Goal: Task Accomplishment & Management: Use online tool/utility

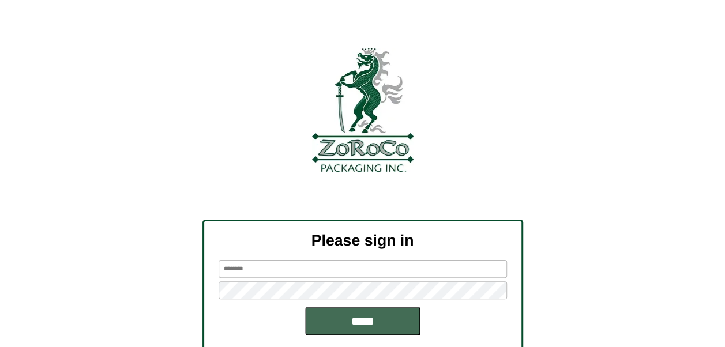
type input "******"
click at [361, 319] on input "*****" at bounding box center [362, 321] width 115 height 29
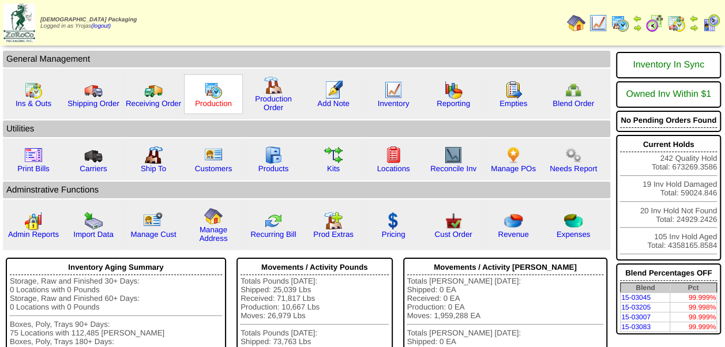
click at [211, 103] on link "Production" at bounding box center [213, 103] width 37 height 9
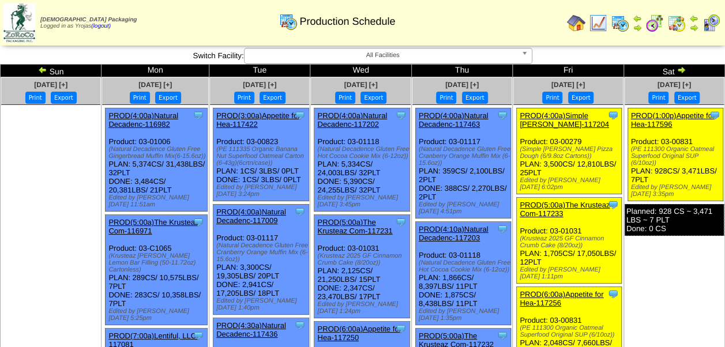
click at [599, 22] on img at bounding box center [598, 23] width 18 height 18
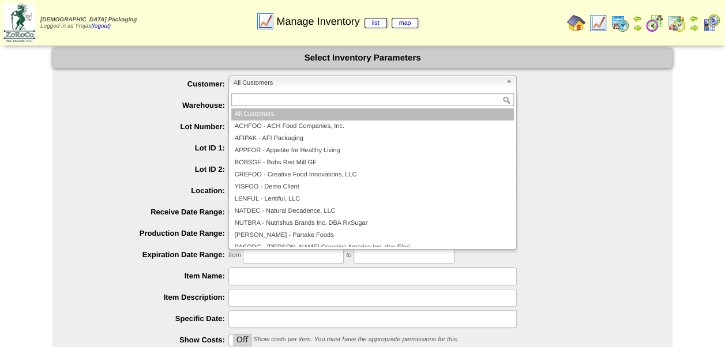
click at [309, 89] on span "All Customers" at bounding box center [366, 83] width 267 height 14
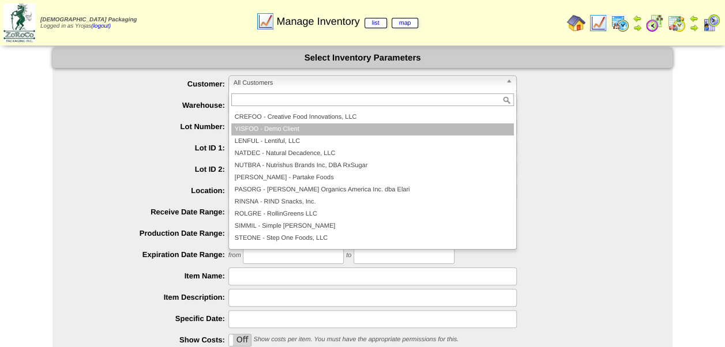
scroll to position [67, 0]
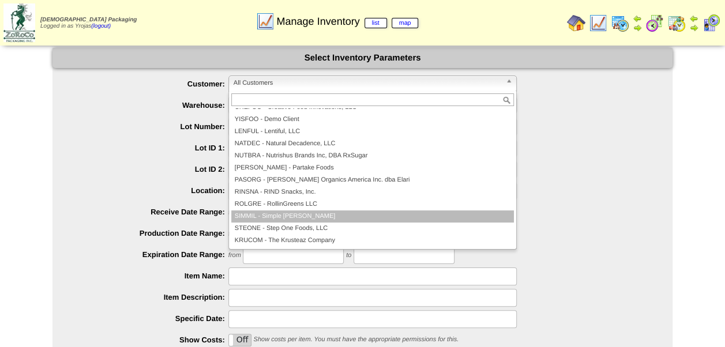
click at [291, 215] on li "SIMMIL - Simple Mills" at bounding box center [372, 216] width 282 height 12
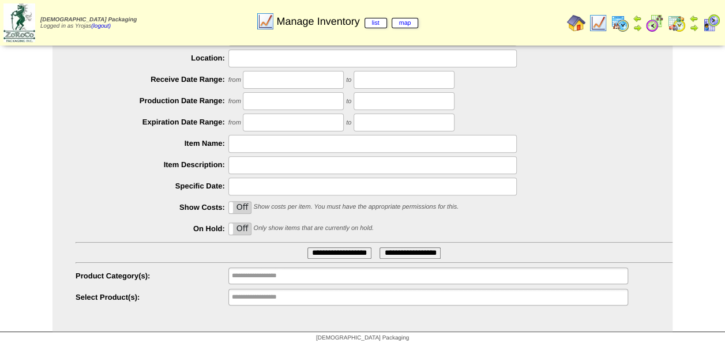
scroll to position [134, 0]
click at [302, 273] on input "text" at bounding box center [269, 275] width 74 height 14
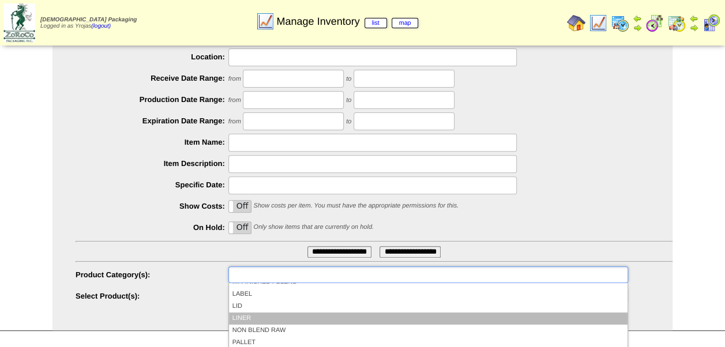
scroll to position [46, 0]
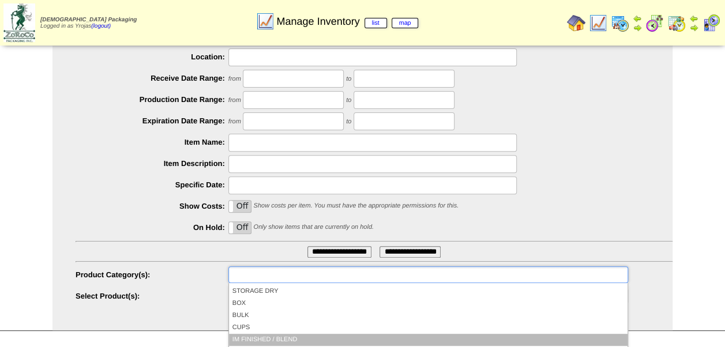
click at [293, 337] on li "IM FINISHED / BLEND" at bounding box center [428, 340] width 398 height 12
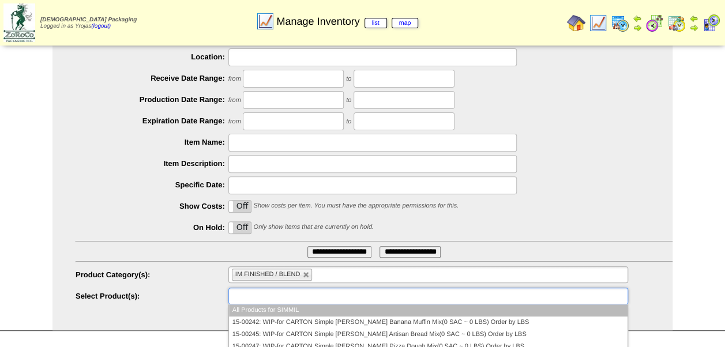
click at [339, 296] on ul at bounding box center [427, 296] width 399 height 17
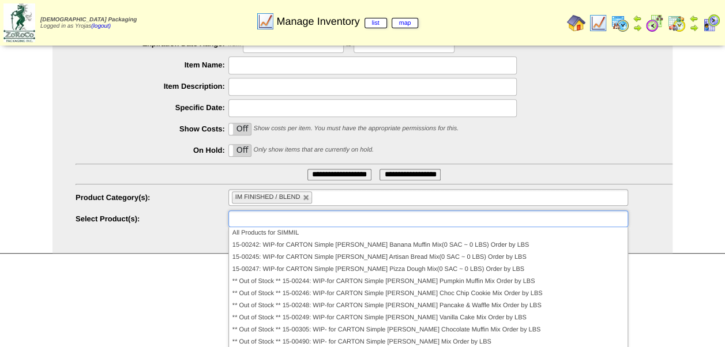
scroll to position [229, 0]
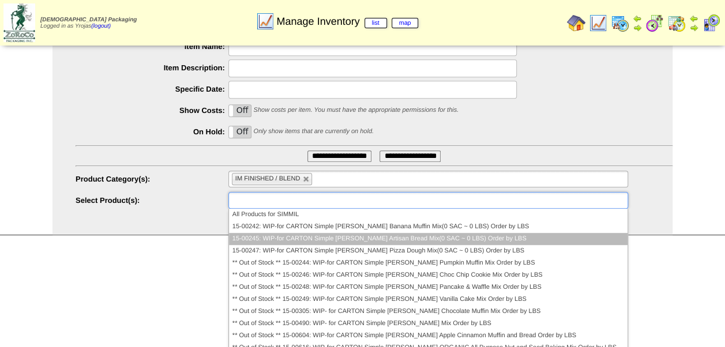
click at [372, 236] on li "15-00245: WIP-for CARTON Simple Mills Artisan Bread Mix(0 SAC ~ 0 LBS) Order by…" at bounding box center [428, 239] width 398 height 12
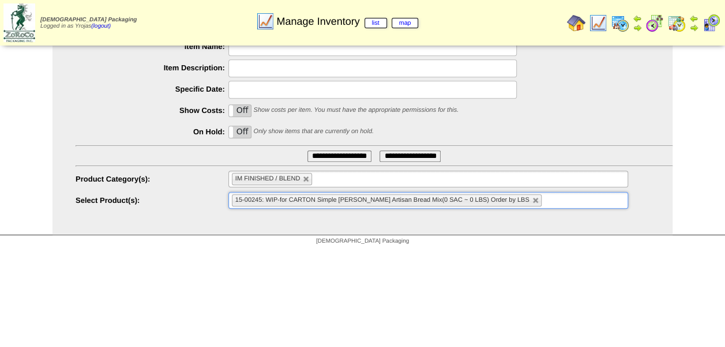
click at [355, 151] on input "**********" at bounding box center [339, 156] width 64 height 12
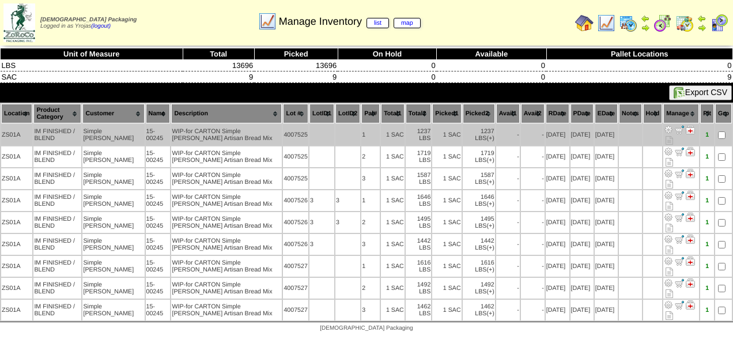
click at [335, 131] on td at bounding box center [347, 135] width 25 height 21
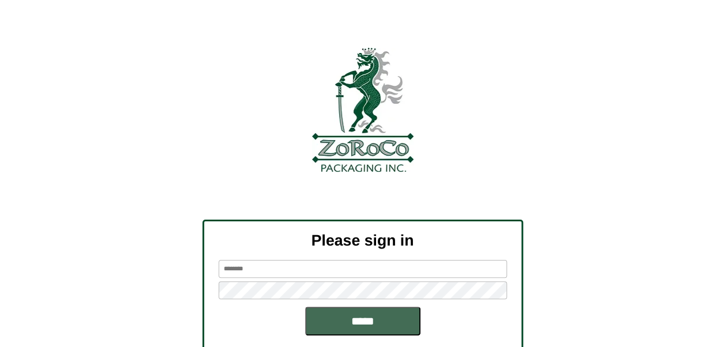
type input "******"
click at [343, 319] on input "*****" at bounding box center [362, 321] width 115 height 29
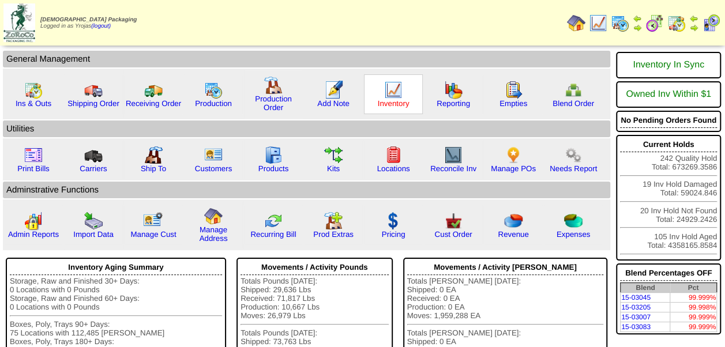
click at [399, 100] on link "Inventory" at bounding box center [394, 103] width 32 height 9
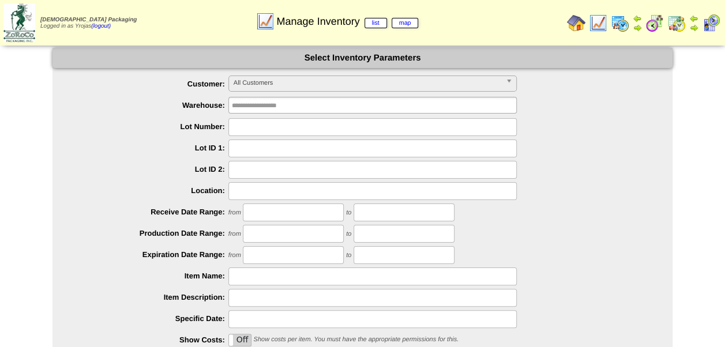
click at [329, 93] on div "**********" at bounding box center [374, 85] width 597 height 18
click at [329, 79] on span "All Customers" at bounding box center [366, 83] width 267 height 14
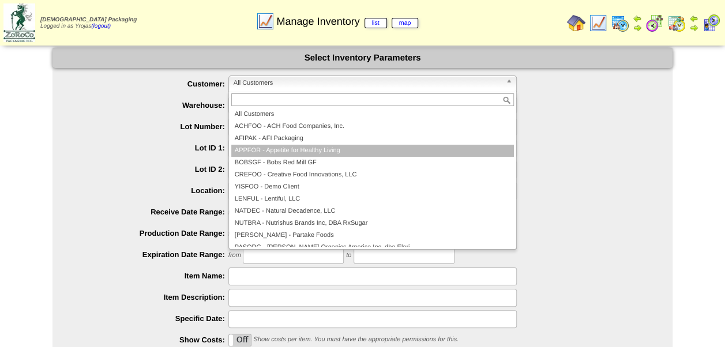
scroll to position [58, 0]
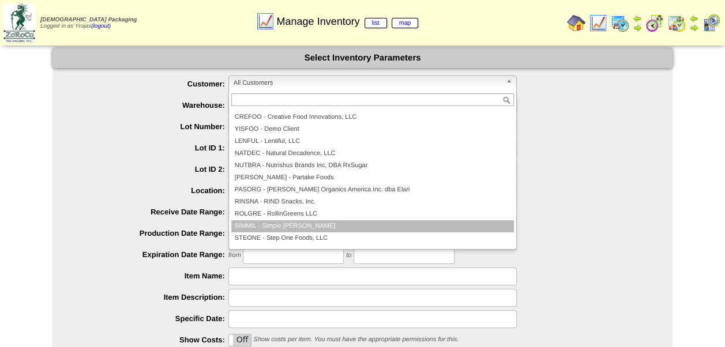
click at [277, 227] on li "SIMMIL - Simple Mills" at bounding box center [372, 226] width 282 height 12
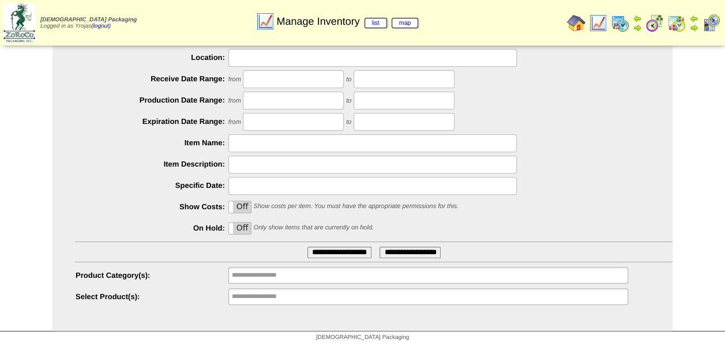
scroll to position [134, 0]
click at [330, 277] on ul at bounding box center [427, 275] width 399 height 17
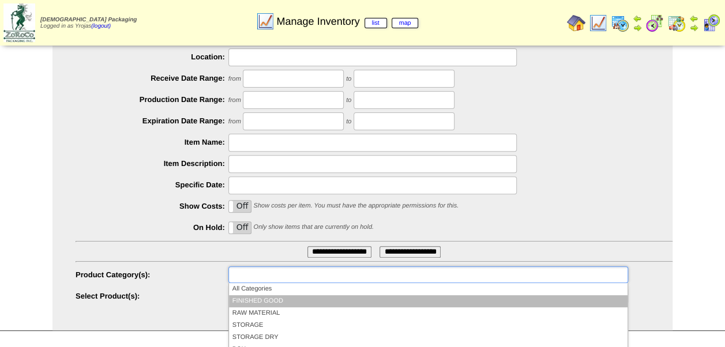
scroll to position [58, 0]
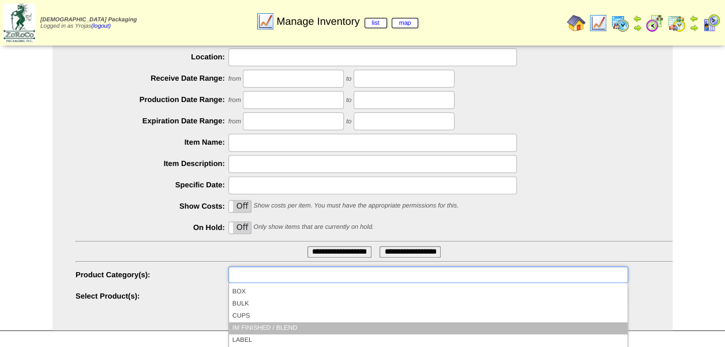
click at [291, 329] on li "IM FINISHED / BLEND" at bounding box center [428, 328] width 398 height 12
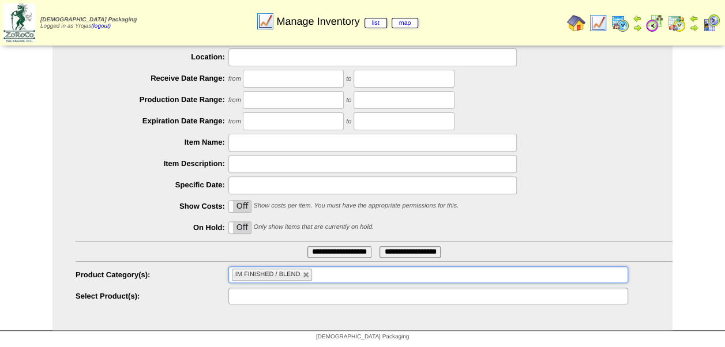
click at [323, 296] on ul at bounding box center [427, 296] width 399 height 17
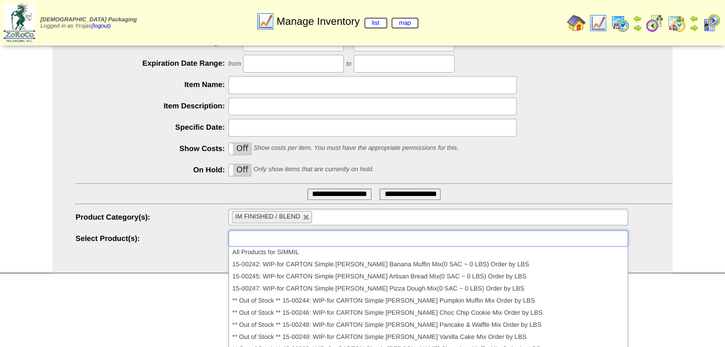
scroll to position [229, 0]
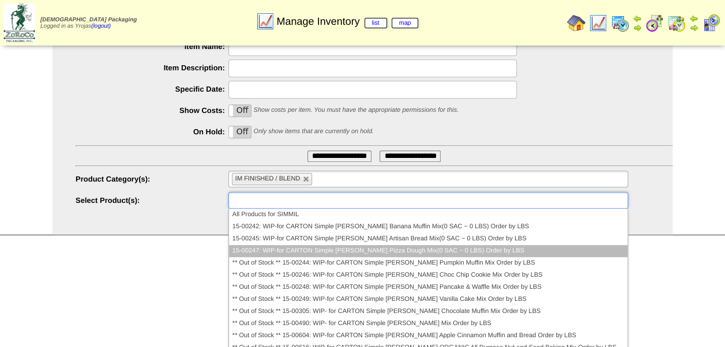
click at [386, 251] on li "15-00247: WIP-for CARTON Simple Mills Pizza Dough Mix(0 SAC ~ 0 LBS) Order by L…" at bounding box center [428, 251] width 398 height 12
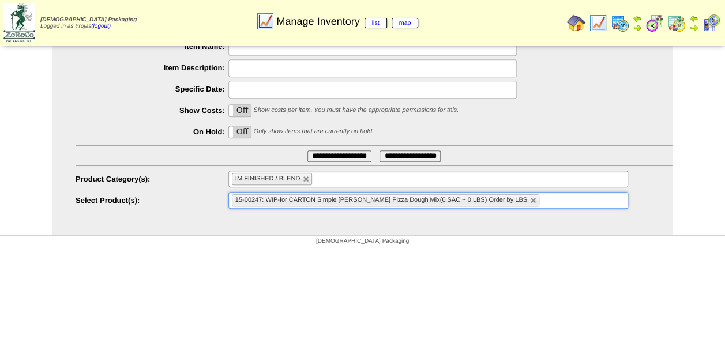
click at [349, 156] on input "**********" at bounding box center [339, 156] width 64 height 12
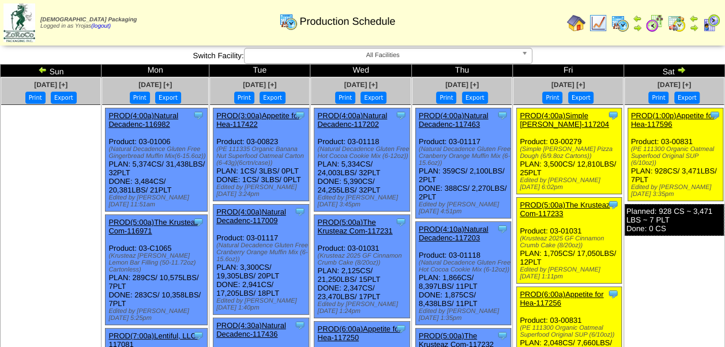
click at [570, 113] on link "PROD(4:00a)Simple [PERSON_NAME]-117204" at bounding box center [563, 119] width 89 height 17
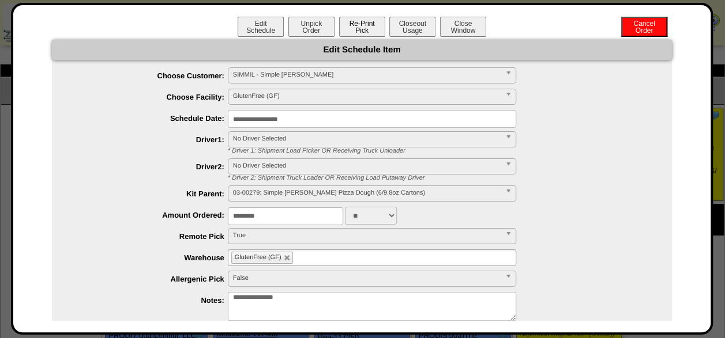
click at [361, 25] on button "Re-Print Pick" at bounding box center [362, 27] width 46 height 20
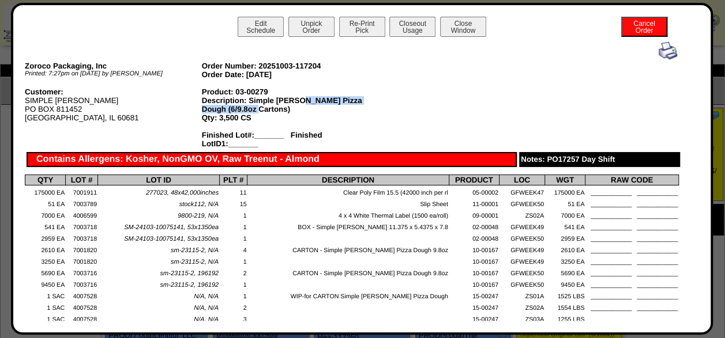
drag, startPoint x: 228, startPoint y: 108, endPoint x: 295, endPoint y: 101, distance: 67.2
click at [295, 101] on div "Description: Simple Mills Pizza Dough (6/9.8oz Cartons)" at bounding box center [290, 104] width 177 height 17
drag, startPoint x: 295, startPoint y: 101, endPoint x: 311, endPoint y: 101, distance: 15.6
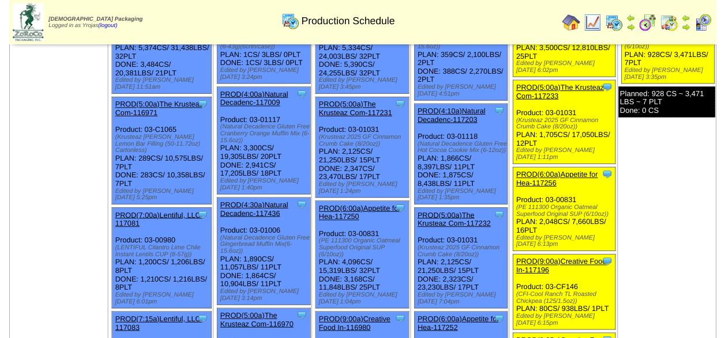
scroll to position [173, 0]
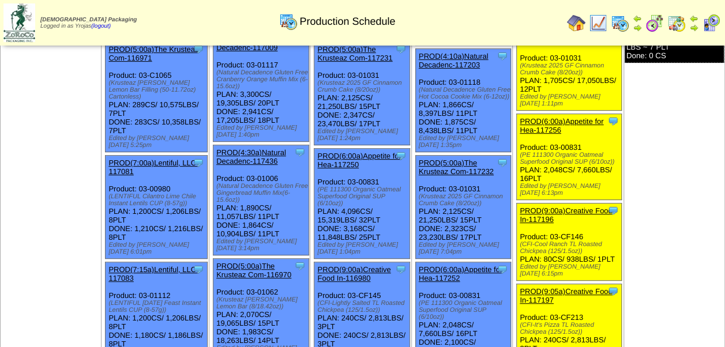
click at [572, 117] on link "PROD(6:00a)Appetite for Hea-117256" at bounding box center [561, 125] width 84 height 17
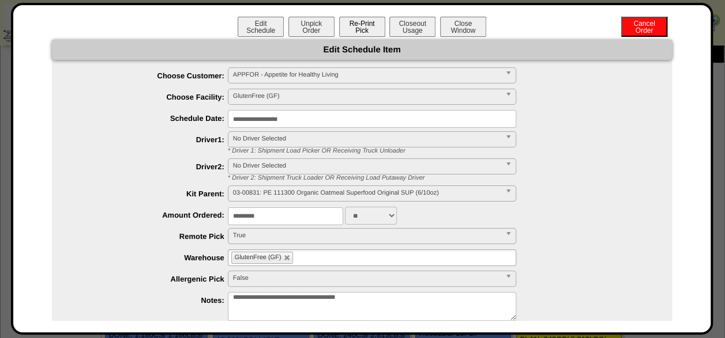
click at [355, 27] on button "Re-Print Pick" at bounding box center [362, 27] width 46 height 20
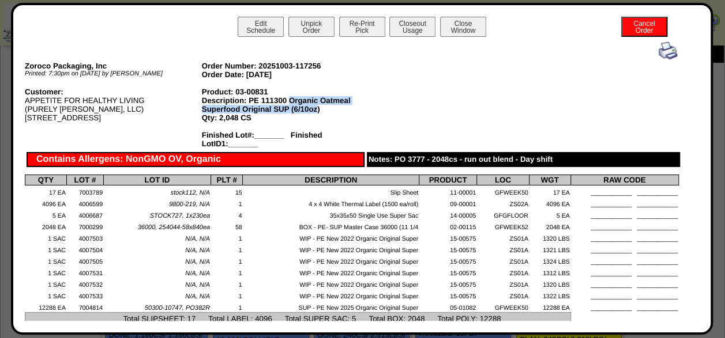
drag, startPoint x: 314, startPoint y: 110, endPoint x: 287, endPoint y: 101, distance: 27.9
click at [287, 101] on div "Description: PE 111300 Organic Oatmeal Superfood Original SUP (6/10oz)" at bounding box center [290, 104] width 177 height 17
drag, startPoint x: 287, startPoint y: 101, endPoint x: 297, endPoint y: 110, distance: 13.5
drag, startPoint x: 297, startPoint y: 110, endPoint x: 386, endPoint y: 74, distance: 96.4
click at [386, 74] on div "Zoroco Packaging, Inc Printed: 7:30pm on [DATE] by [PERSON_NAME] Order Number: …" at bounding box center [352, 212] width 654 height 340
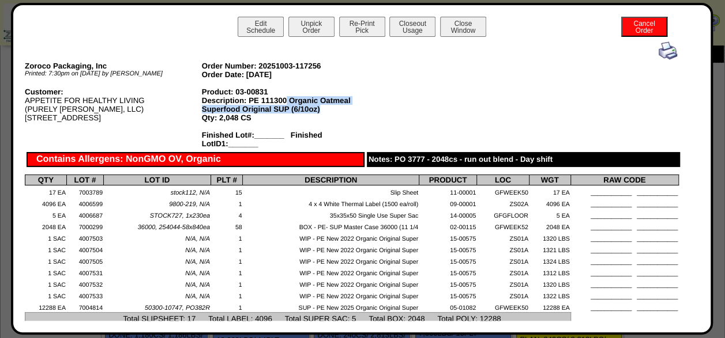
drag, startPoint x: 286, startPoint y: 99, endPoint x: 327, endPoint y: 110, distance: 42.4
click at [327, 110] on div "Description: PE 111300 Organic Oatmeal Superfood Original SUP (6/10oz)" at bounding box center [290, 104] width 177 height 17
drag, startPoint x: 327, startPoint y: 110, endPoint x: 304, endPoint y: 104, distance: 23.4
copy div "Organic Oatmeal Superfood Original SUP (6/10oz)"
